Goal: Find specific page/section: Find specific page/section

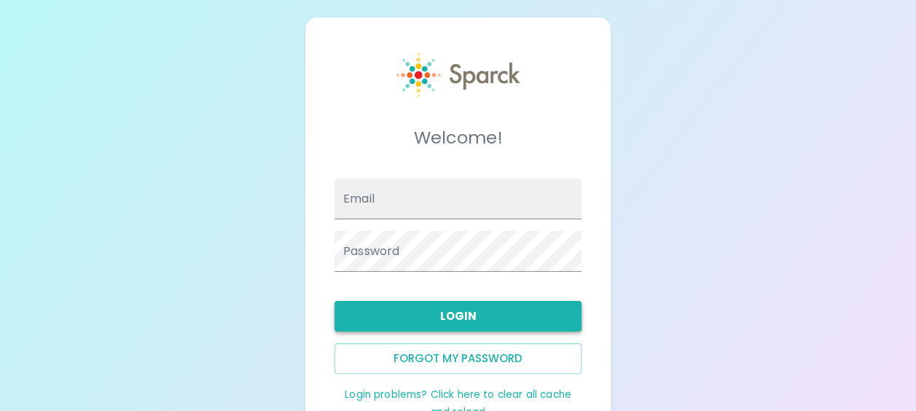
type input "[EMAIL_ADDRESS][DOMAIN_NAME]"
click at [442, 305] on button "Login" at bounding box center [458, 316] width 247 height 31
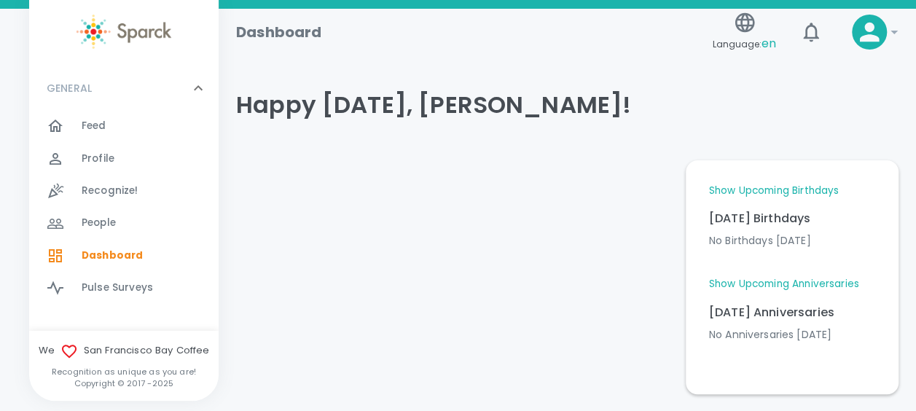
click at [108, 229] on span "People" at bounding box center [99, 223] width 34 height 15
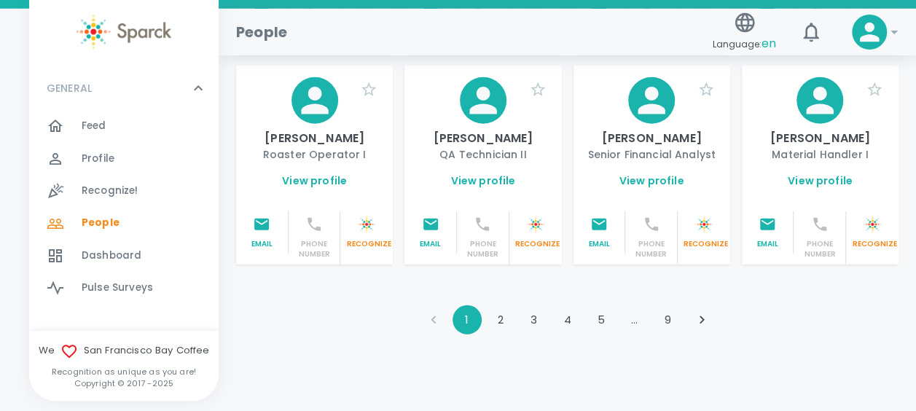
scroll to position [2049, 0]
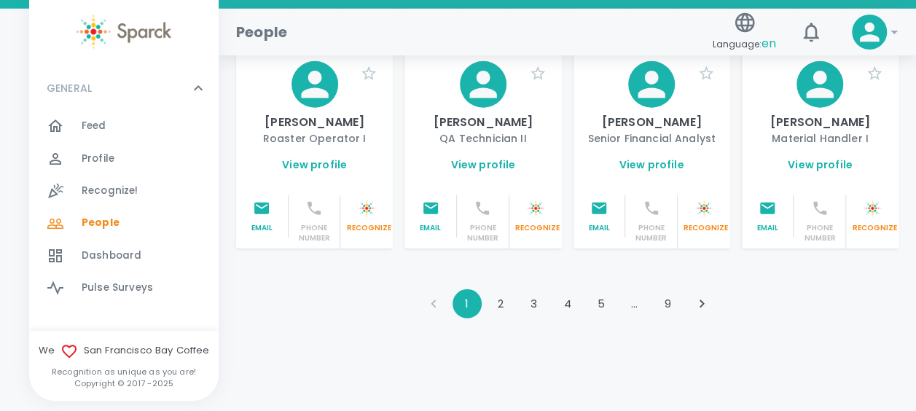
click at [96, 143] on div "Profile 0" at bounding box center [124, 159] width 190 height 32
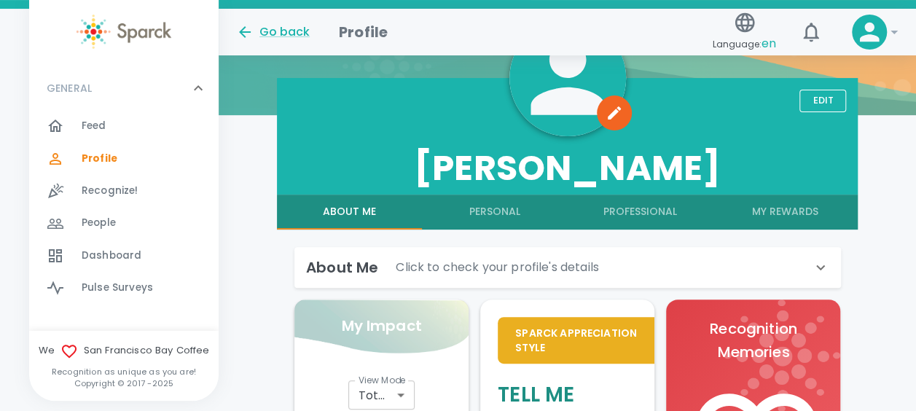
scroll to position [171, 0]
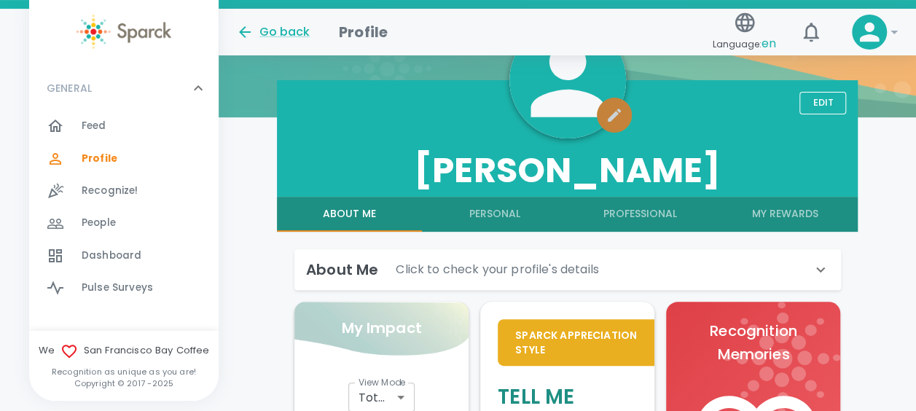
click at [619, 109] on icon "button" at bounding box center [614, 115] width 13 height 13
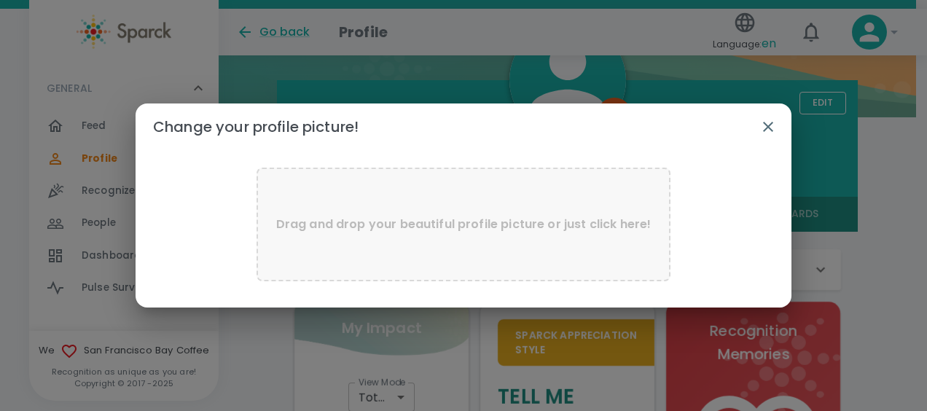
click at [764, 122] on icon "button" at bounding box center [768, 127] width 10 height 10
